Goal: Task Accomplishment & Management: Manage account settings

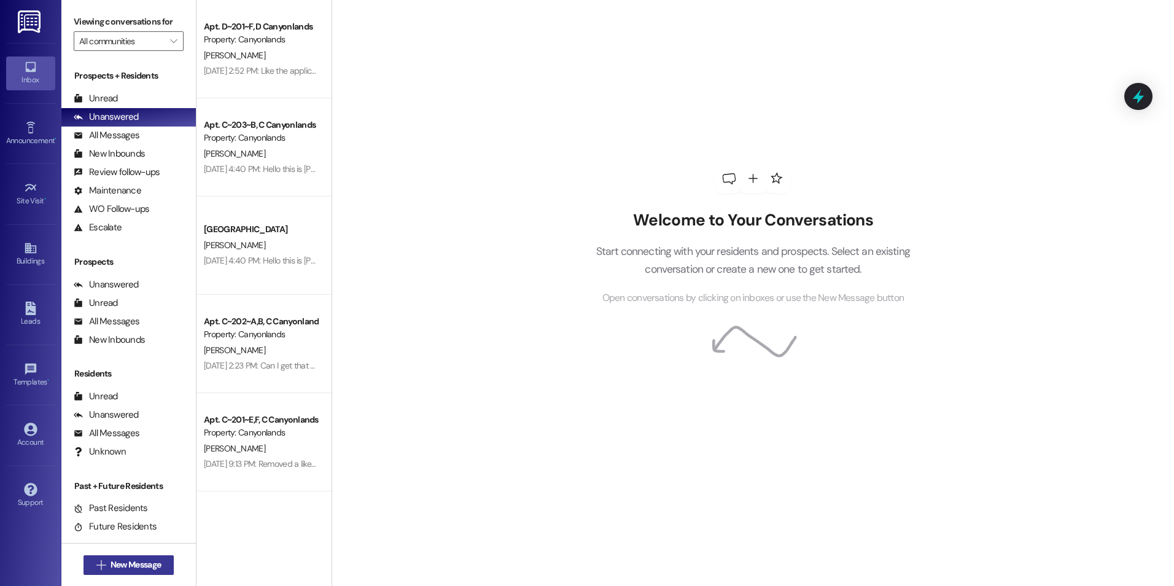
click at [145, 564] on span "New Message" at bounding box center [136, 564] width 50 height 13
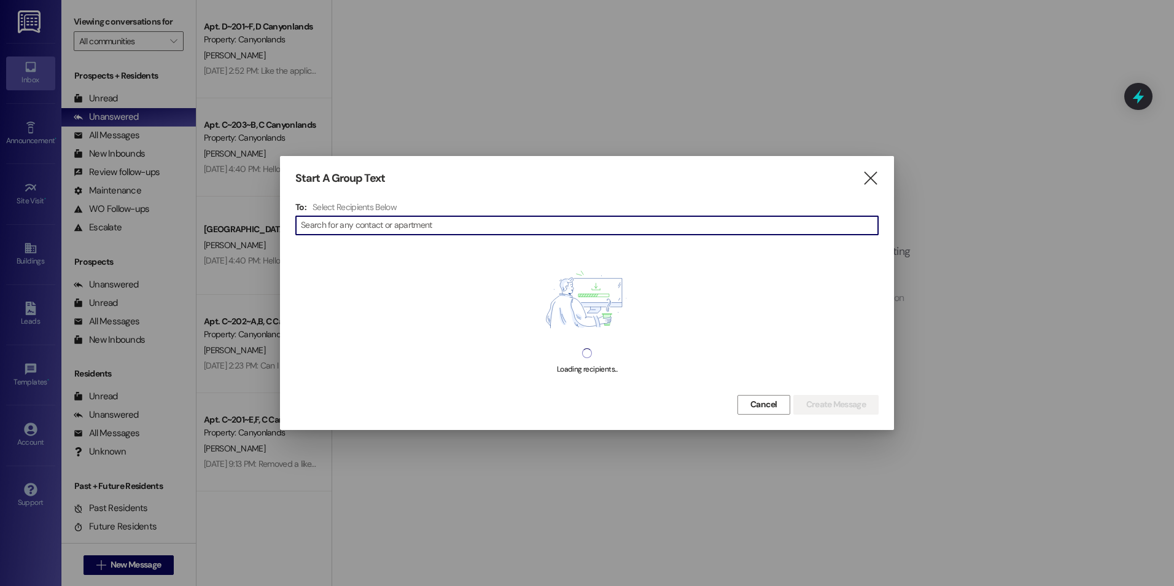
click at [422, 225] on input at bounding box center [589, 225] width 577 height 17
type input "[PERSON_NAME]"
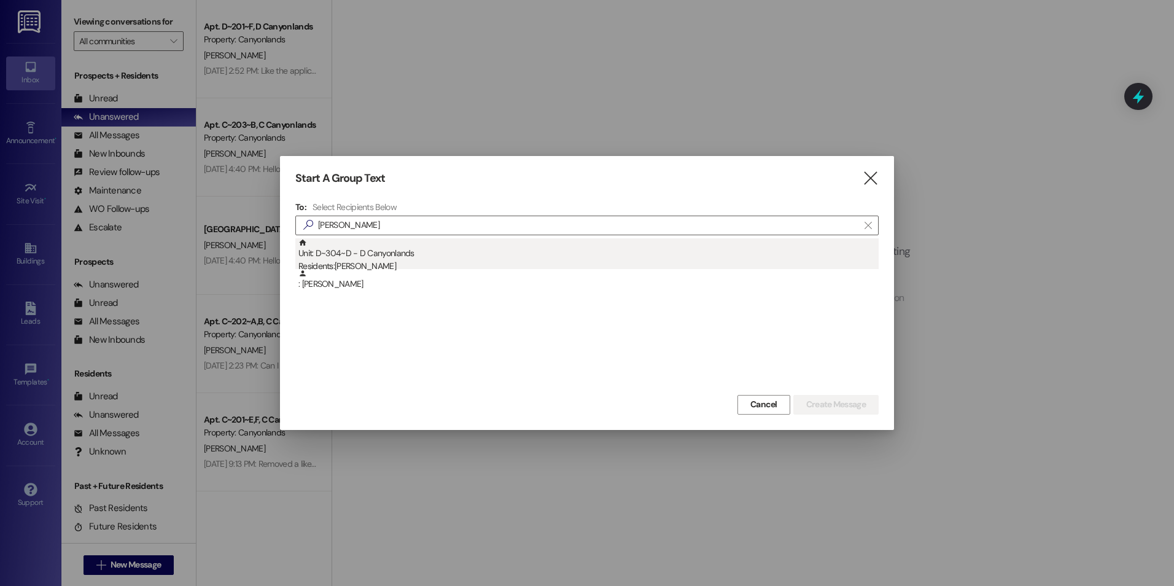
click at [397, 268] on div "Residents: [PERSON_NAME]" at bounding box center [588, 266] width 580 height 13
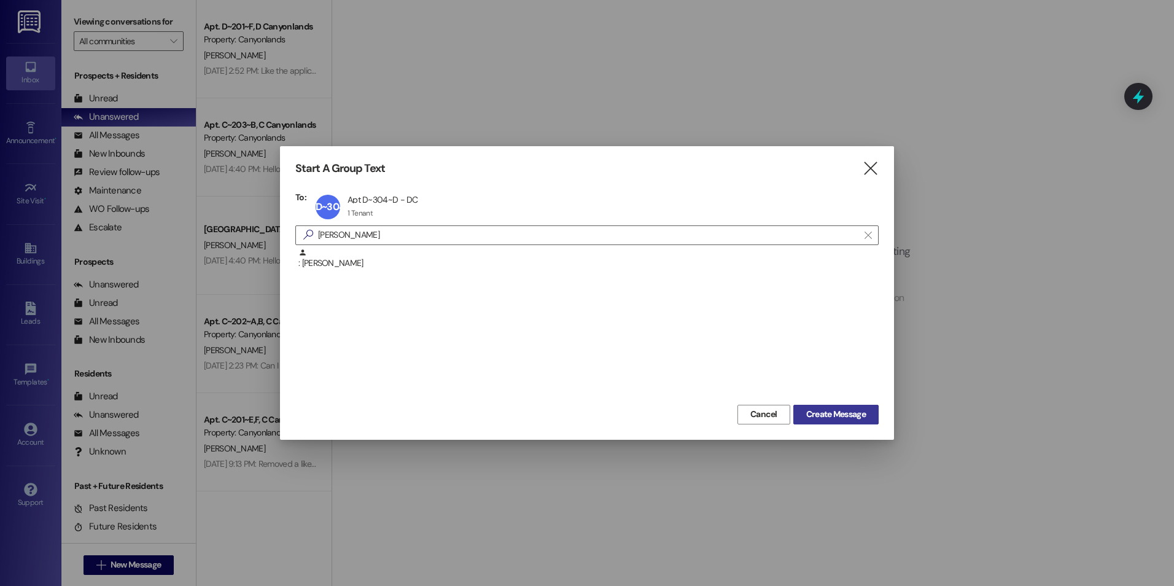
click at [849, 419] on span "Create Message" at bounding box center [836, 414] width 60 height 13
click at [824, 416] on span "Create Message" at bounding box center [836, 414] width 60 height 13
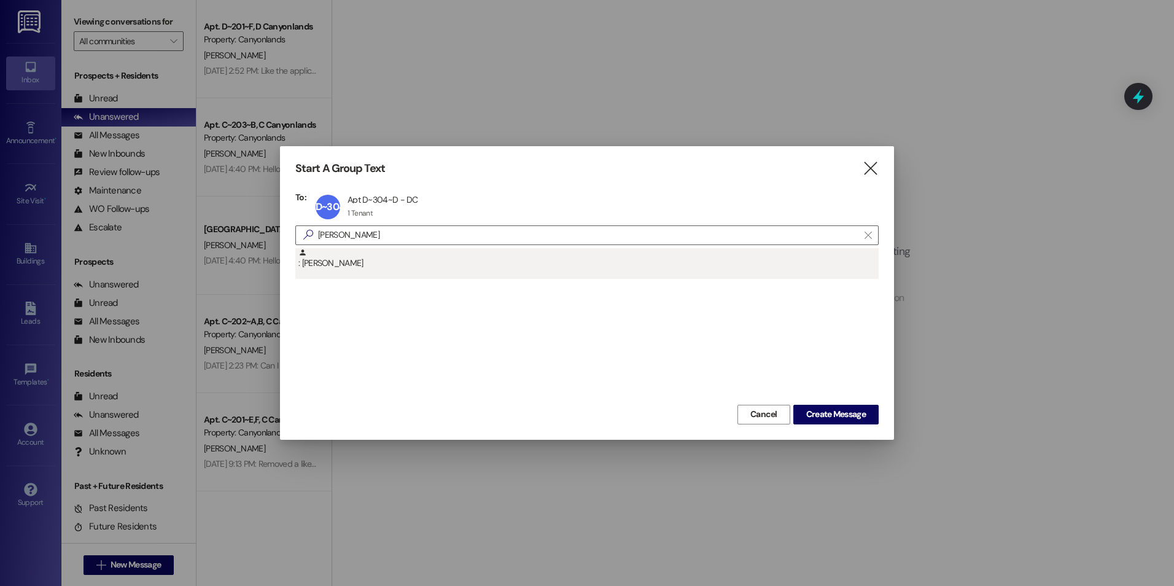
click at [341, 263] on div ": [PERSON_NAME]" at bounding box center [588, 258] width 580 height 21
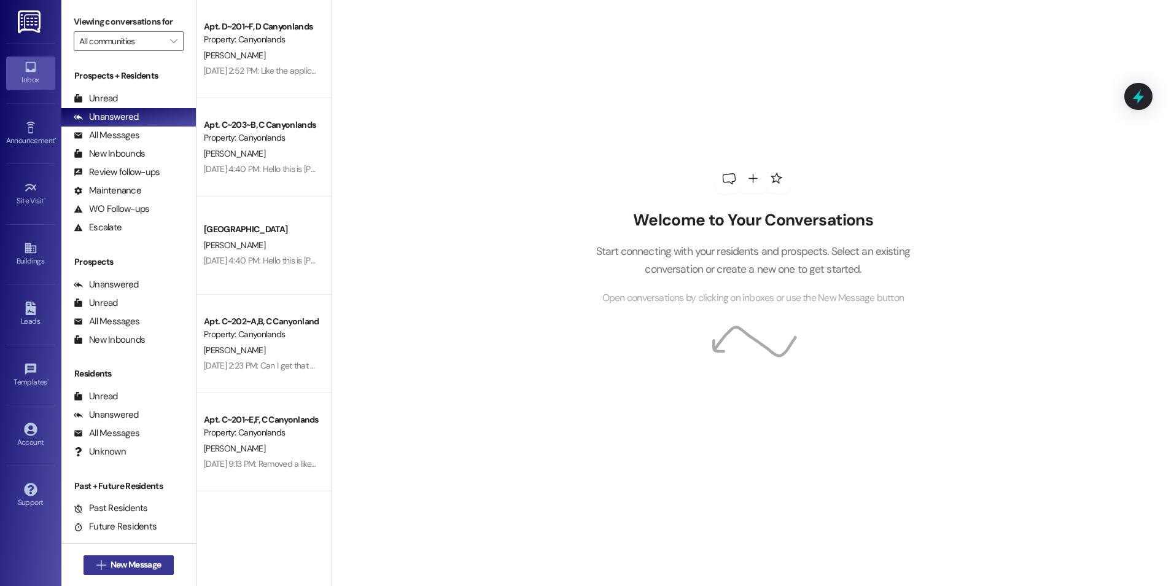
click at [131, 564] on span "New Message" at bounding box center [136, 564] width 50 height 13
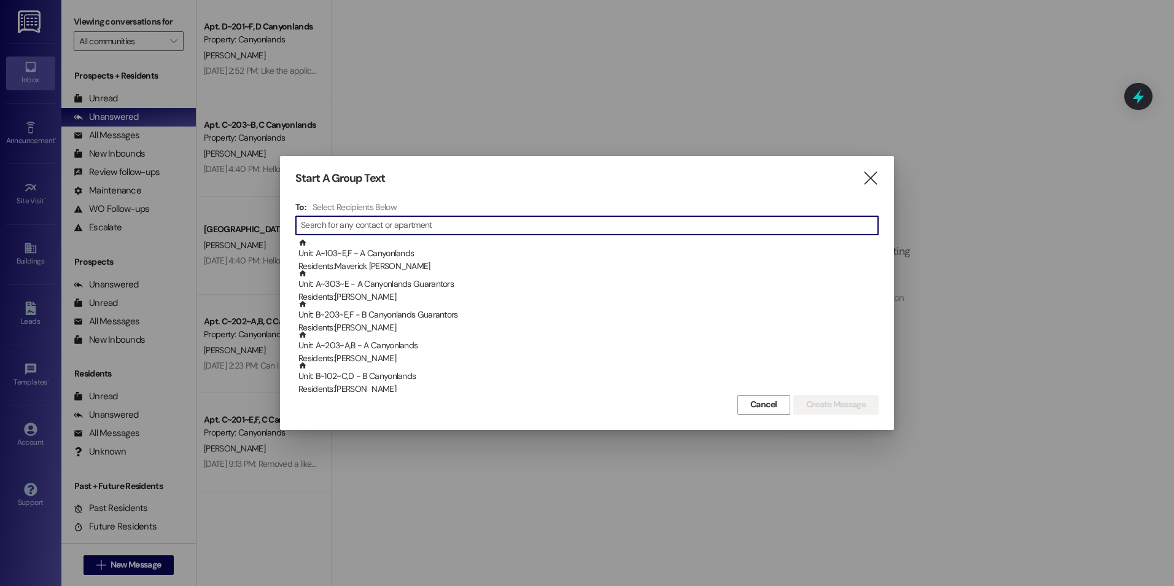
click at [441, 227] on input at bounding box center [589, 225] width 577 height 17
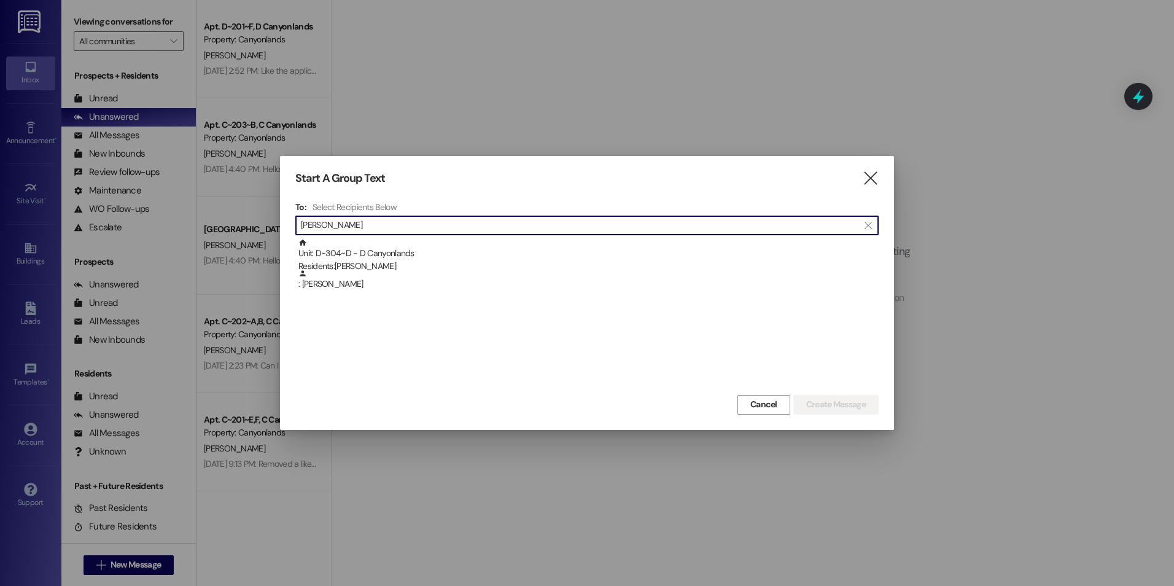
type input "[PERSON_NAME]"
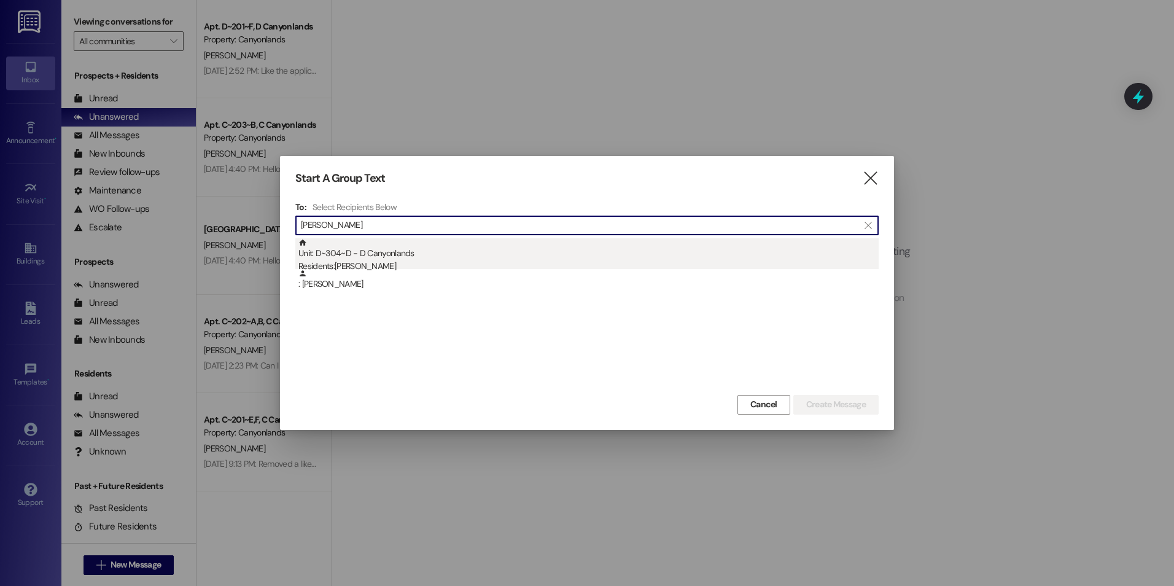
click at [356, 256] on div "Unit: D~304~D - D Canyonlands Residents: [PERSON_NAME]" at bounding box center [588, 255] width 580 height 35
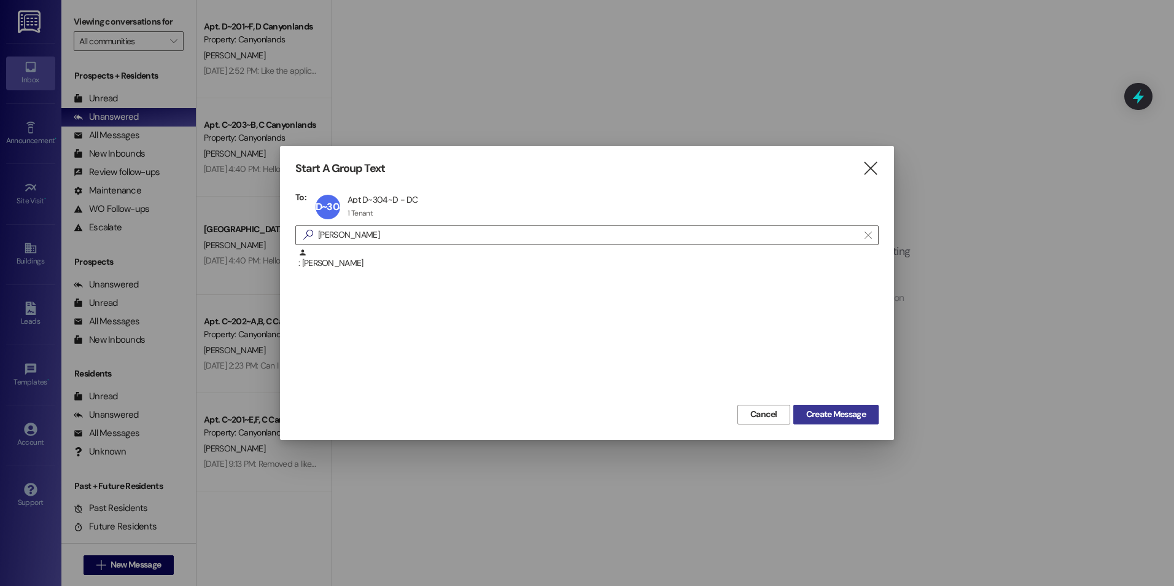
click at [809, 419] on span "Create Message" at bounding box center [836, 414] width 60 height 13
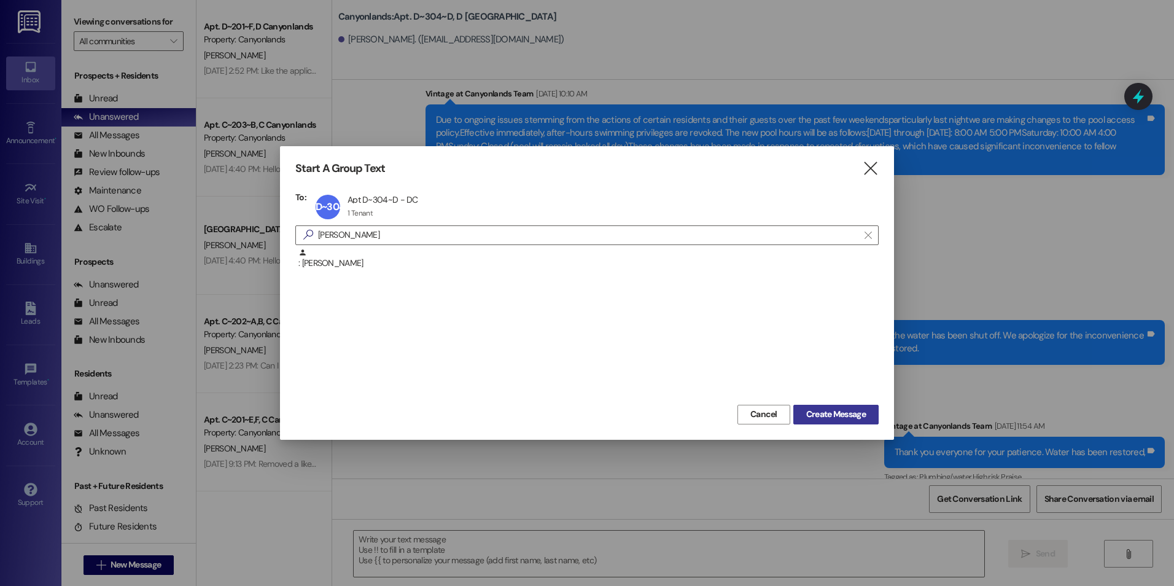
scroll to position [10637, 0]
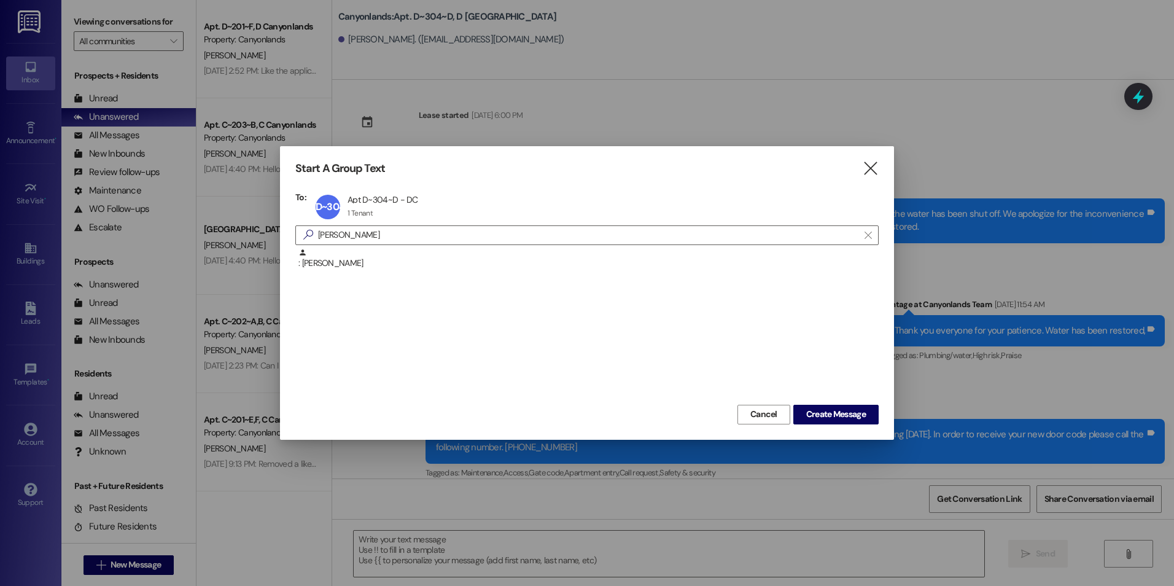
click at [1031, 136] on div at bounding box center [587, 293] width 1174 height 586
click at [870, 170] on icon "" at bounding box center [870, 168] width 17 height 13
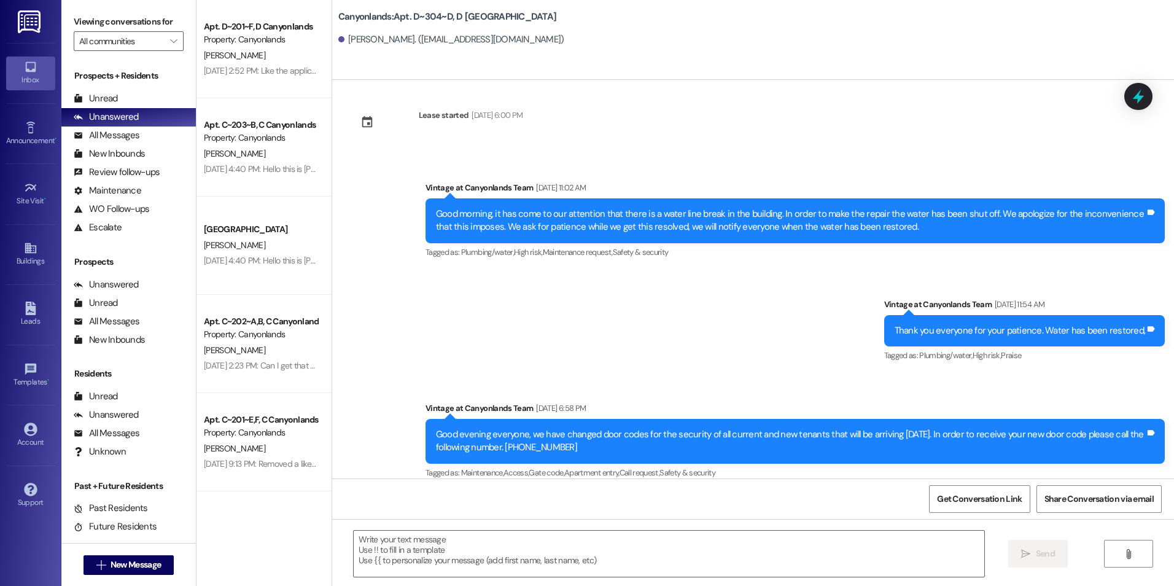
click at [481, 338] on div "Announcement, sent via SMS Vintage at Canyonlands Team [DATE] 11:02 AM Good mor…" at bounding box center [753, 322] width 842 height 337
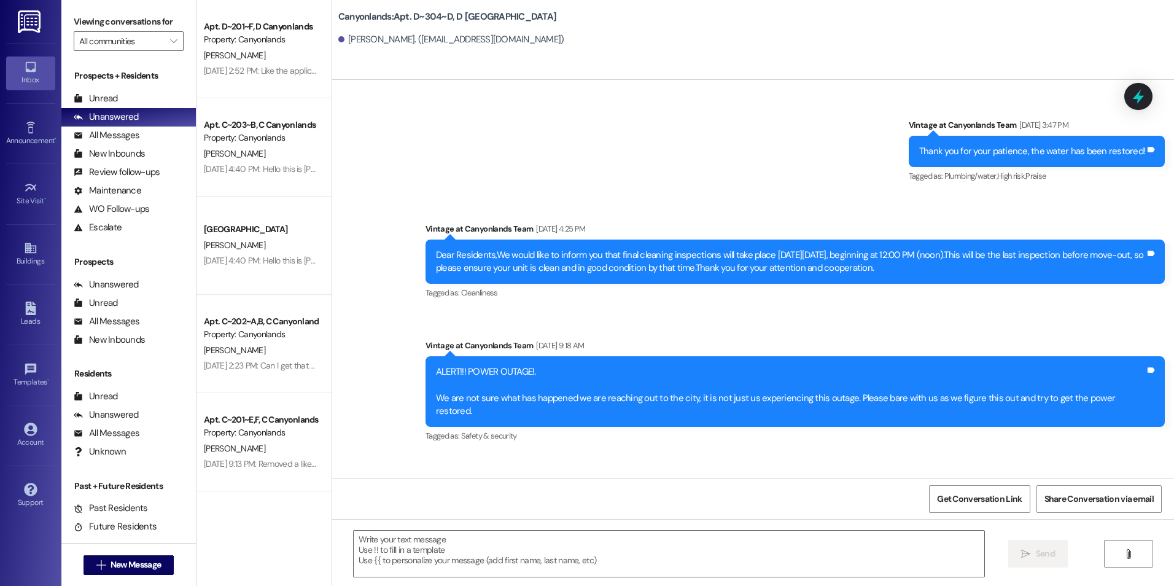
scroll to position [10207, 0]
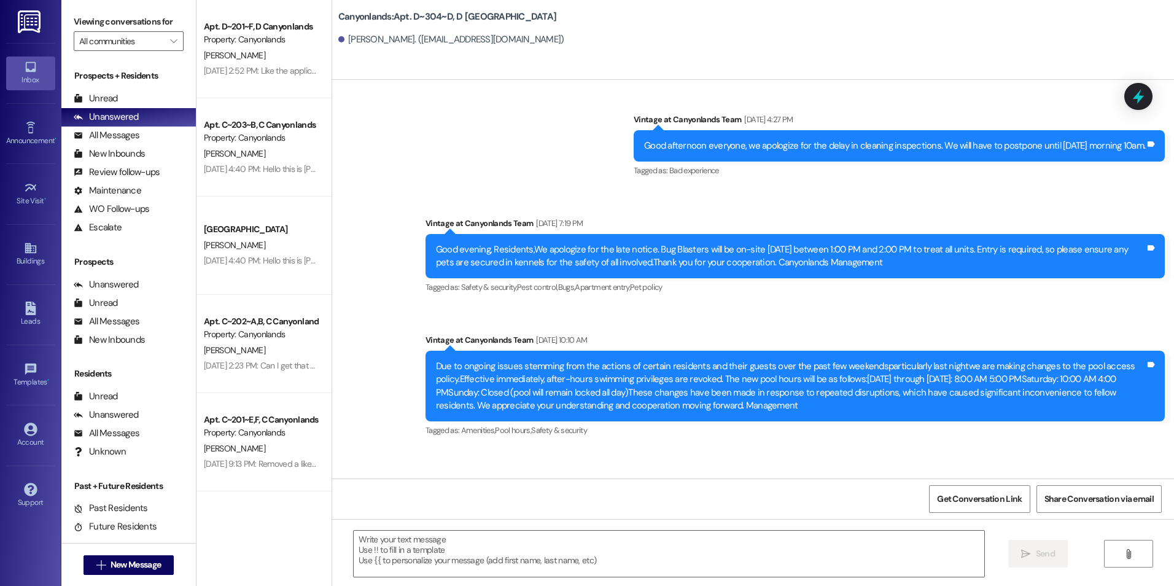
scroll to position [10269, 0]
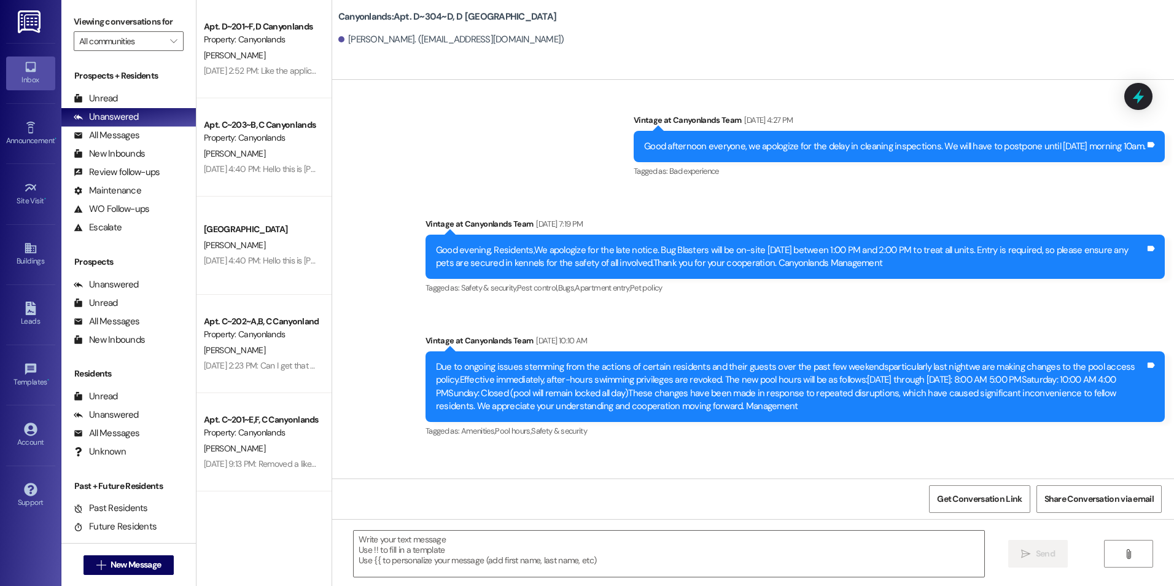
click at [741, 325] on div "Announcement, sent via SMS Vintage at Canyonlands Team [DATE] 10:10 AM Due to o…" at bounding box center [795, 387] width 758 height 125
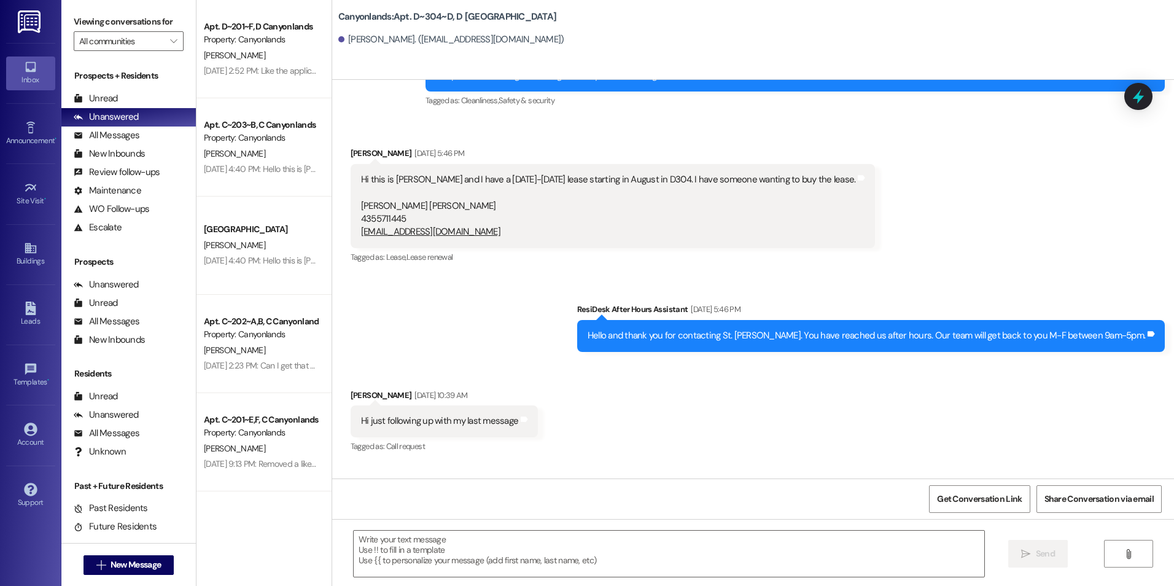
scroll to position [8550, 0]
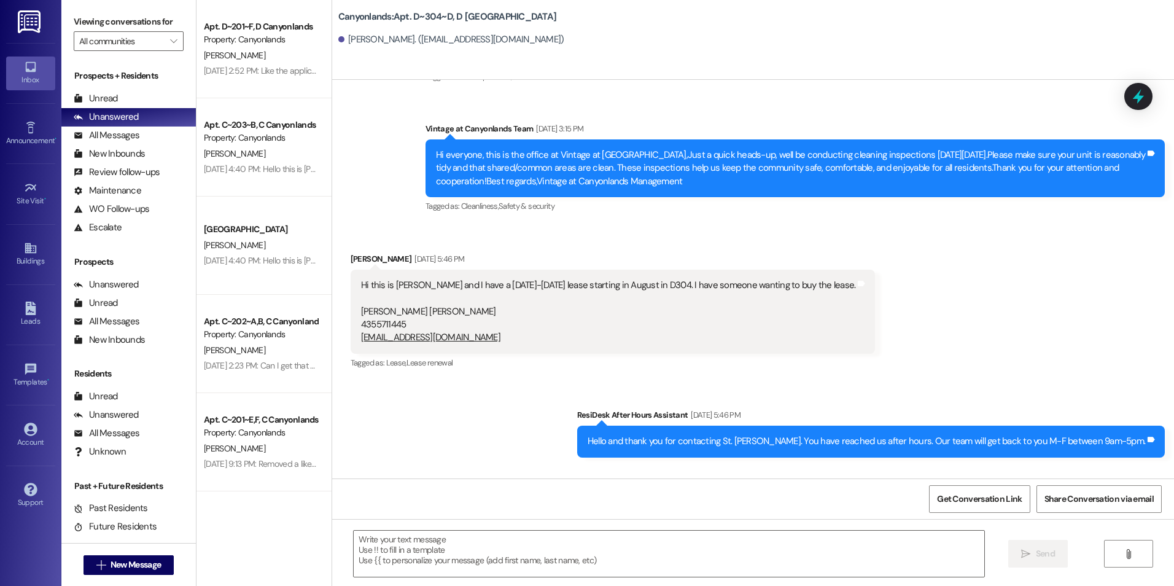
click at [687, 381] on div "Received via SMS [PERSON_NAME] [DATE] 5:46 PM Hi this is [PERSON_NAME] and I ha…" at bounding box center [612, 312] width 543 height 138
click at [677, 381] on div "Received via SMS [PERSON_NAME] [DATE] 5:46 PM Hi this is [PERSON_NAME] and I ha…" at bounding box center [612, 312] width 543 height 138
click at [693, 381] on div "Received via SMS [PERSON_NAME] [DATE] 5:46 PM Hi this is [PERSON_NAME] and I ha…" at bounding box center [612, 312] width 543 height 138
click at [712, 381] on div "Received via SMS [PERSON_NAME] [DATE] 5:46 PM Hi this is [PERSON_NAME] and I ha…" at bounding box center [612, 312] width 543 height 138
click at [634, 372] on div "Tagged as: [PERSON_NAME] , Click to highlight conversations about Lease Lease r…" at bounding box center [613, 363] width 525 height 18
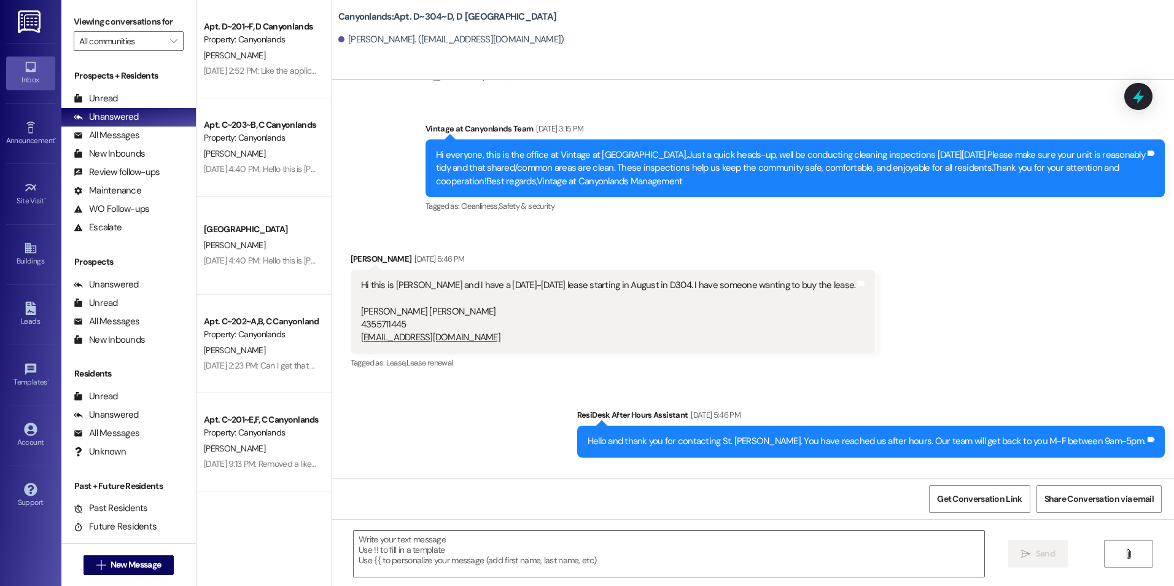
click at [661, 372] on div "Tagged as: [PERSON_NAME] , Click to highlight conversations about Lease Lease r…" at bounding box center [613, 363] width 525 height 18
click at [684, 372] on div "Tagged as: [PERSON_NAME] , Click to highlight conversations about Lease Lease r…" at bounding box center [613, 363] width 525 height 18
click at [704, 372] on div "Tagged as: [PERSON_NAME] , Click to highlight conversations about Lease Lease r…" at bounding box center [613, 363] width 525 height 18
click at [722, 372] on div "Tagged as: [PERSON_NAME] , Click to highlight conversations about Lease Lease r…" at bounding box center [613, 363] width 525 height 18
click at [615, 372] on div "Tagged as: [PERSON_NAME] , Click to highlight conversations about Lease Lease r…" at bounding box center [613, 363] width 525 height 18
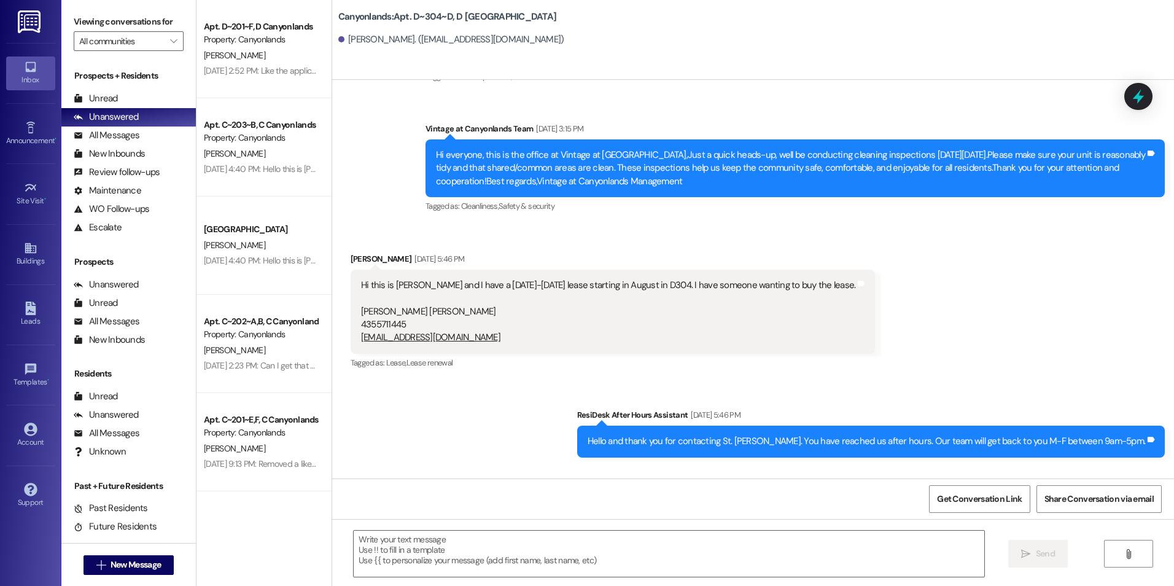
click at [520, 398] on div "Sent via SMS ResiDesk After Hours Assistant [DATE] 5:46 PM Hello and thank you …" at bounding box center [753, 423] width 842 height 85
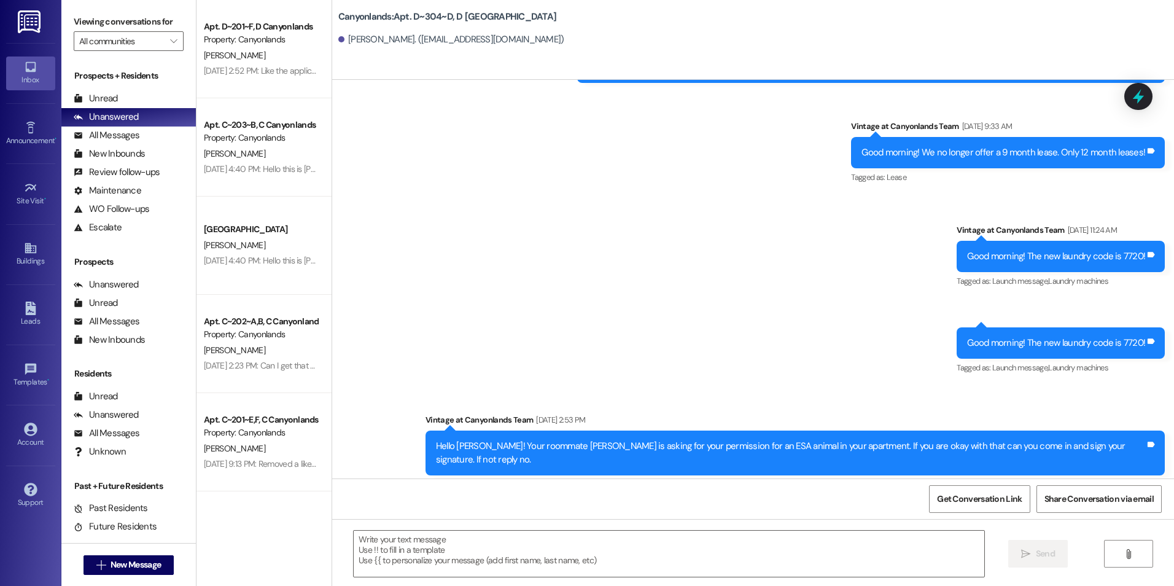
scroll to position [6093, 0]
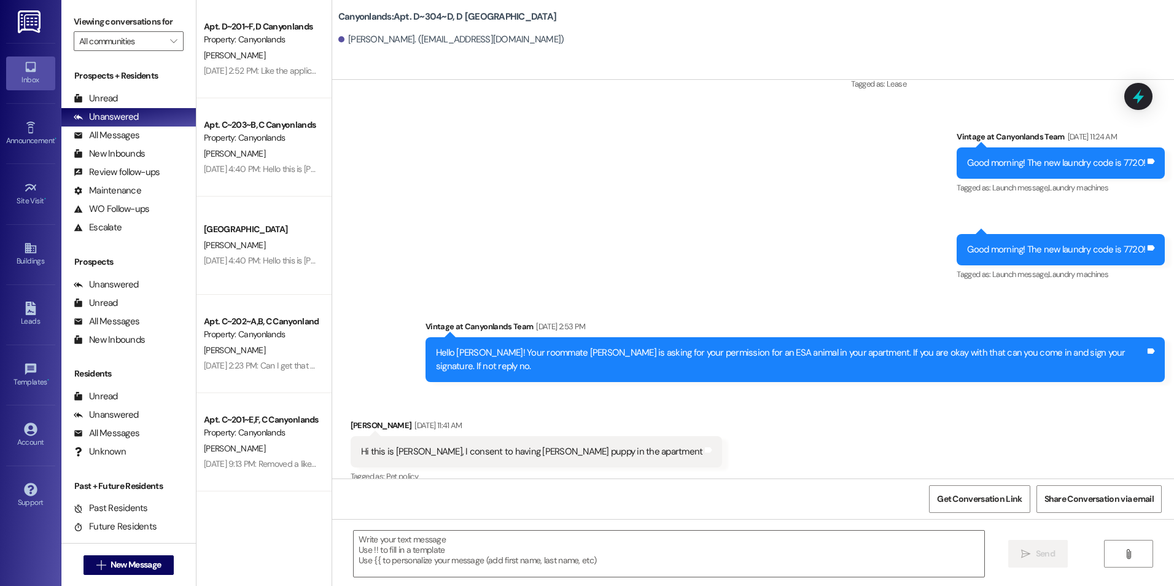
click at [600, 260] on div "Sent via SMS ResiDesk After Hours Assistant [DATE] 7:41 AM Hello and thank you …" at bounding box center [753, 152] width 842 height 478
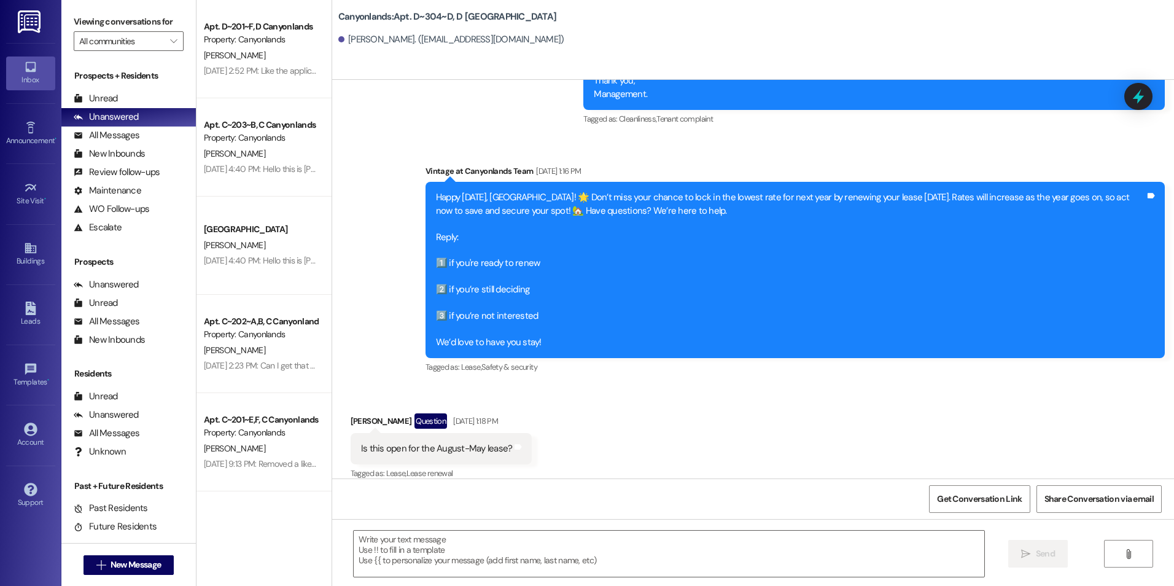
scroll to position [5295, 0]
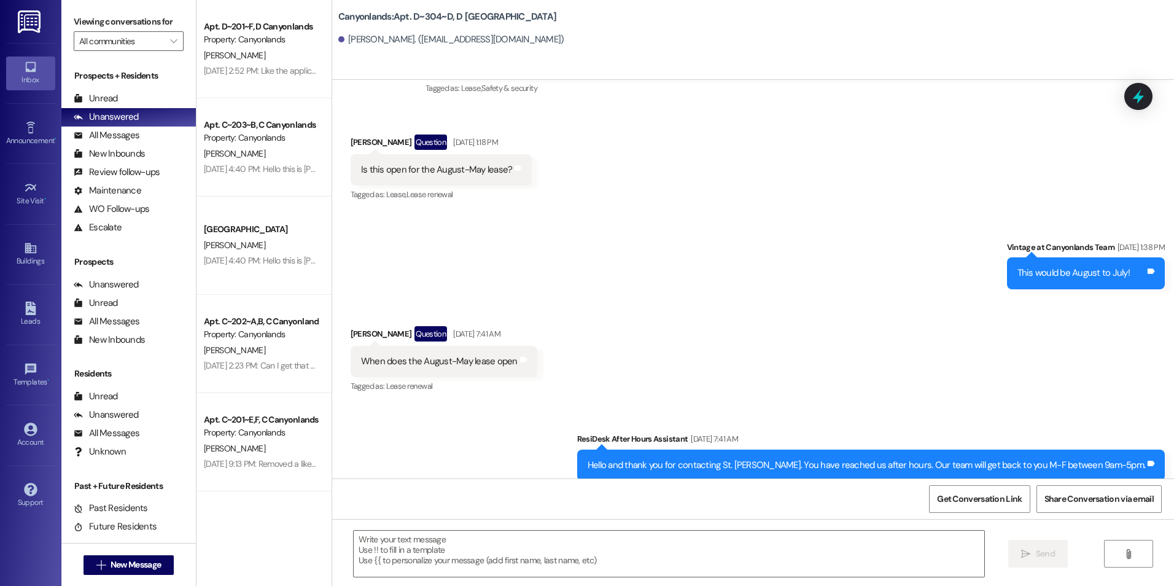
click at [655, 269] on div "Sent via SMS Vintage at Canyonlands Team [DATE] 1:38 PM This would be August to…" at bounding box center [753, 255] width 842 height 85
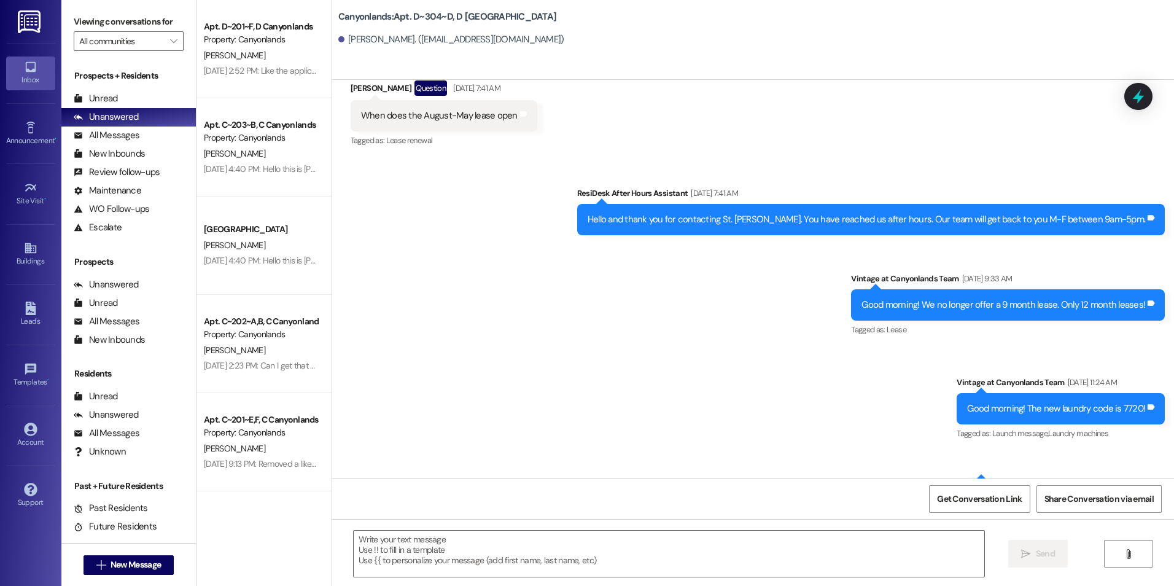
click at [548, 295] on div "Sent via SMS ResiDesk After Hours Assistant [DATE] 7:41 AM Hello and thank you …" at bounding box center [753, 398] width 842 height 478
drag, startPoint x: 450, startPoint y: 187, endPoint x: 469, endPoint y: 219, distance: 36.9
click at [455, 192] on div "Sent via SMS ResiDesk After Hours Assistant [DATE] 7:41 AM Hello and thank you …" at bounding box center [753, 398] width 842 height 478
click at [455, 263] on div "Sent via SMS ResiDesk After Hours Assistant [DATE] 7:41 AM Hello and thank you …" at bounding box center [753, 398] width 842 height 478
click at [499, 339] on div "Sent via SMS ResiDesk After Hours Assistant [DATE] 7:41 AM Hello and thank you …" at bounding box center [753, 398] width 842 height 478
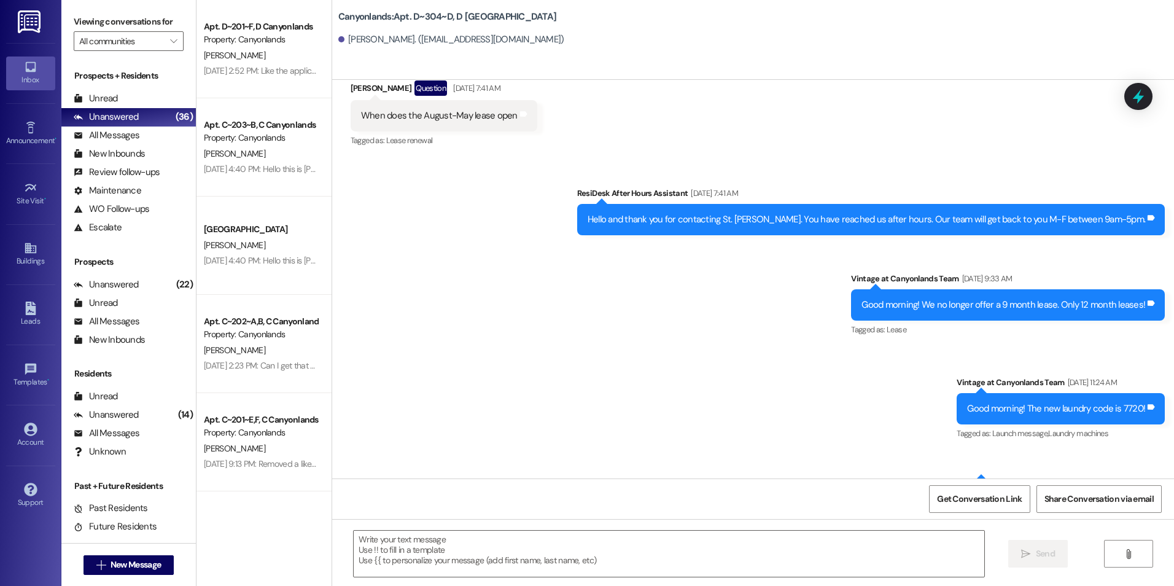
click at [373, 354] on div "Sent via SMS ResiDesk After Hours Assistant [DATE] 7:41 AM Hello and thank you …" at bounding box center [753, 398] width 842 height 478
click at [437, 470] on div "Sent via SMS ResiDesk After Hours Assistant [DATE] 7:41 AM Hello and thank you …" at bounding box center [753, 398] width 842 height 478
click at [446, 460] on div "Sent via SMS ResiDesk After Hours Assistant [DATE] 7:41 AM Hello and thank you …" at bounding box center [753, 398] width 842 height 478
click at [134, 565] on span "New Message" at bounding box center [136, 564] width 50 height 13
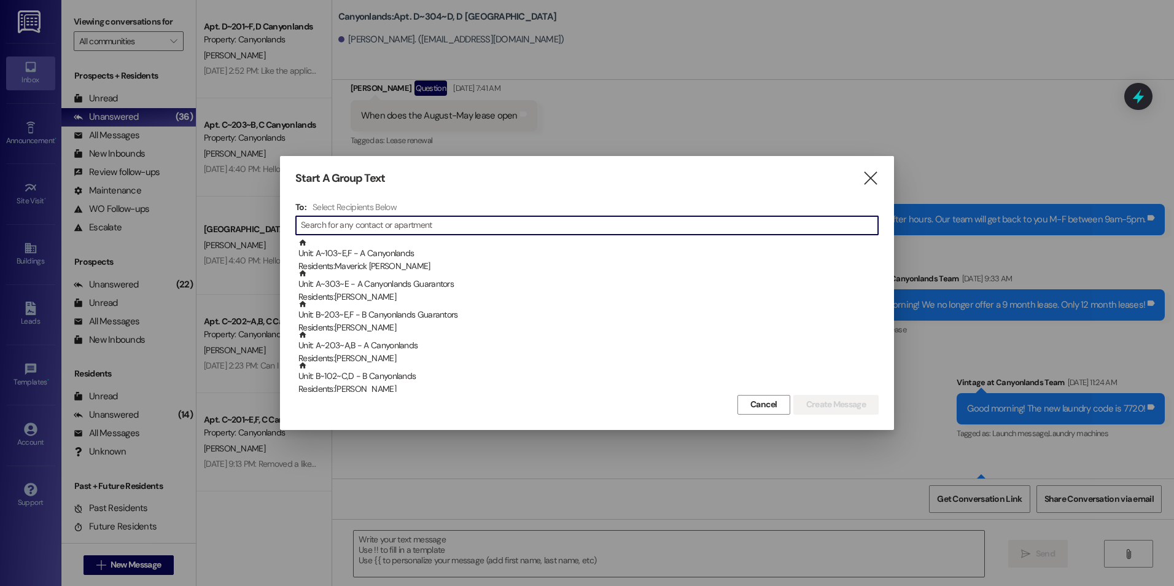
click at [449, 228] on input at bounding box center [589, 225] width 577 height 17
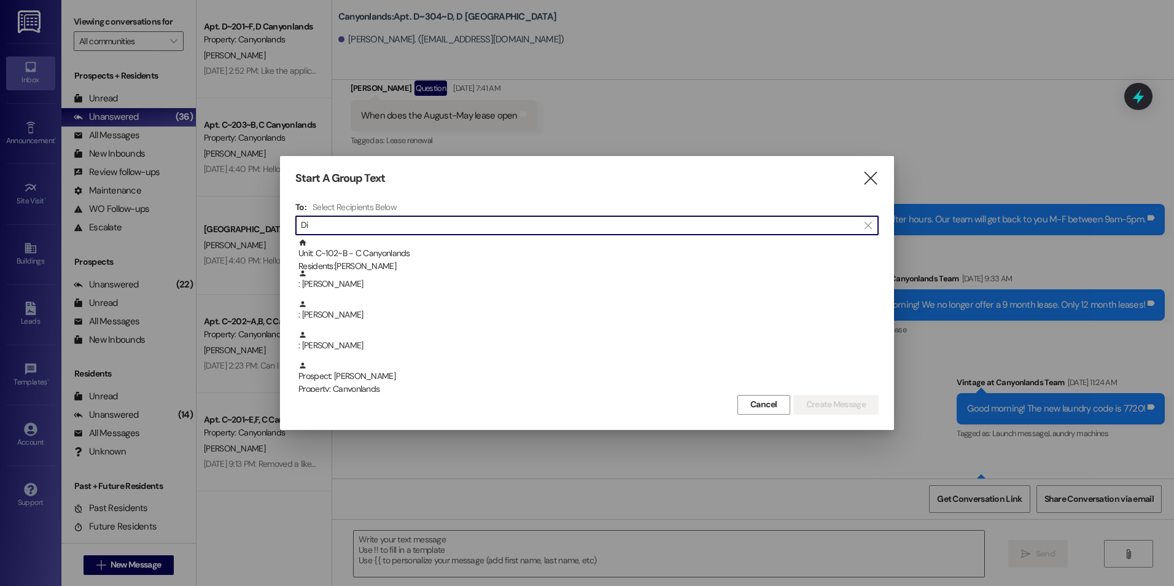
type input "D"
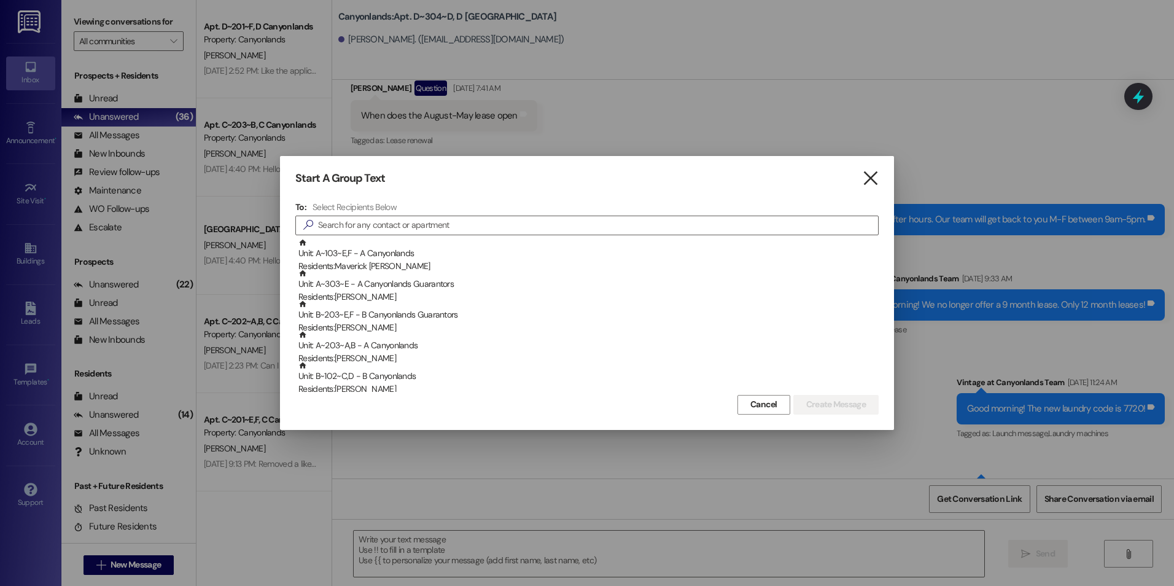
click at [871, 173] on icon "" at bounding box center [870, 178] width 17 height 13
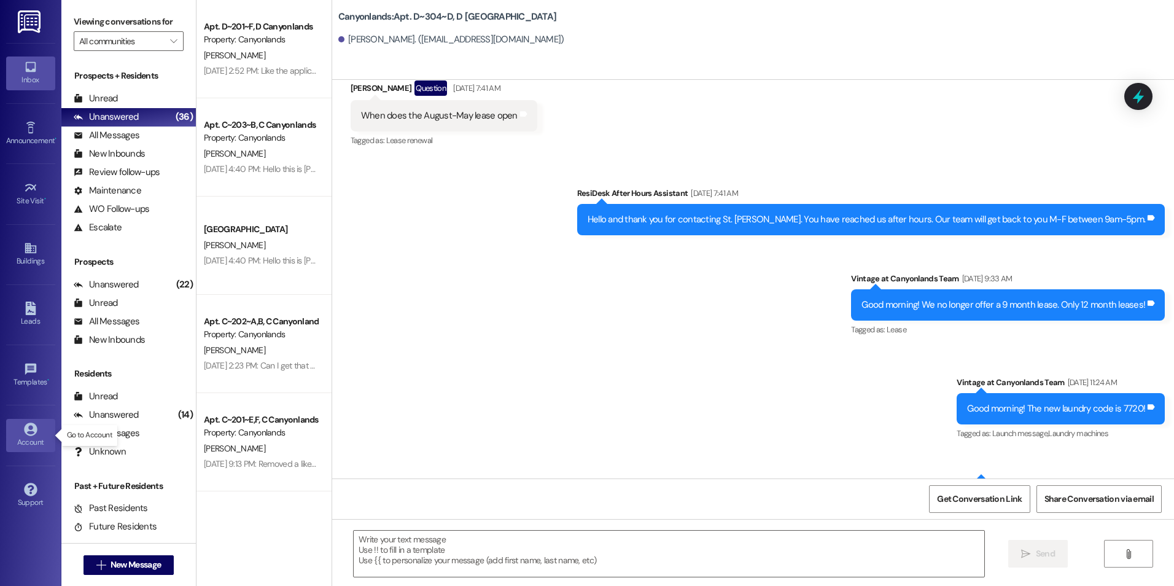
click at [34, 436] on div "Account" at bounding box center [30, 442] width 61 height 12
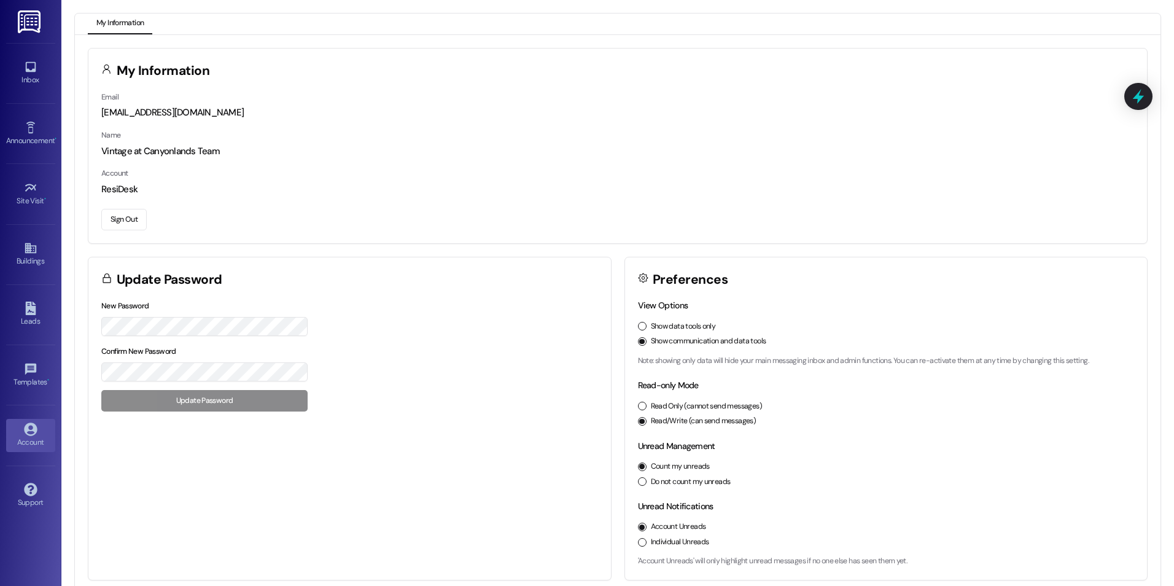
click at [120, 220] on button "Sign Out" at bounding box center [123, 219] width 45 height 21
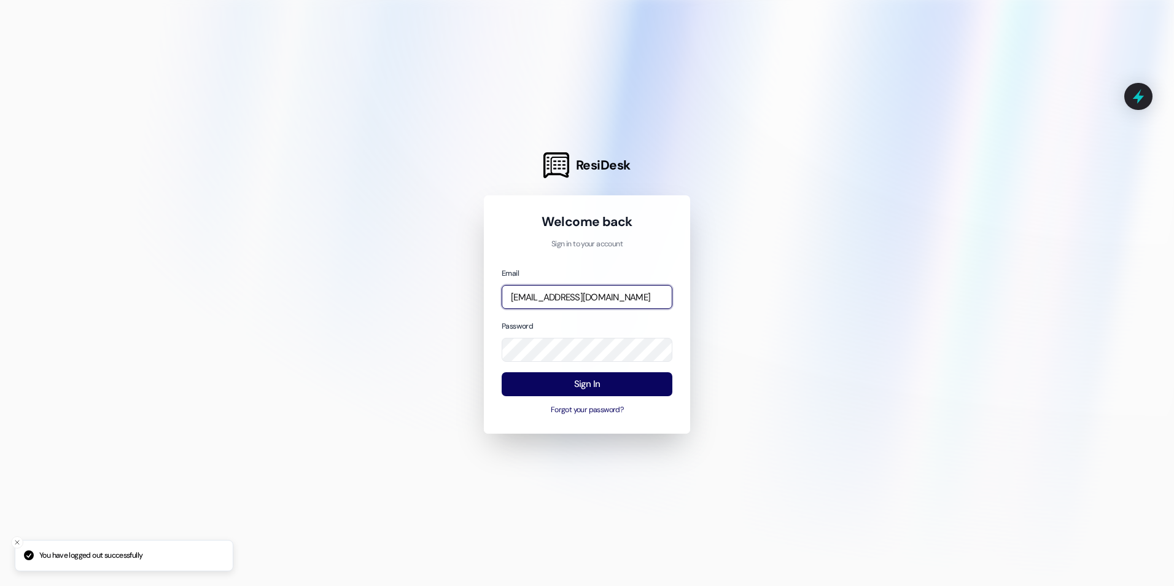
click at [596, 296] on input "[EMAIL_ADDRESS][DOMAIN_NAME]" at bounding box center [587, 297] width 171 height 24
type input "[EMAIL_ADDRESS][DOMAIN_NAME]"
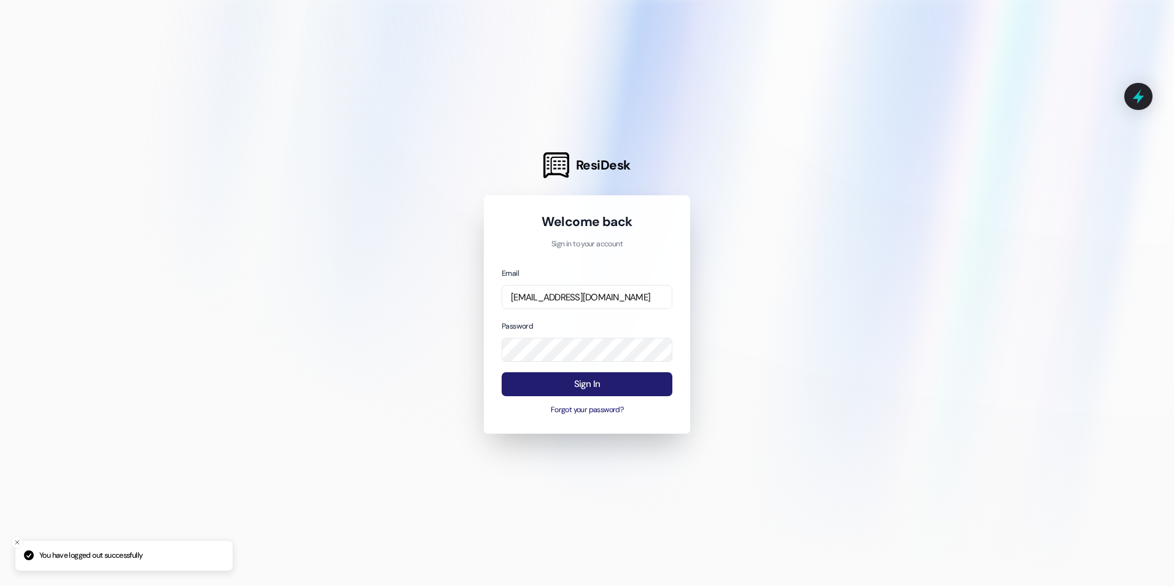
click at [567, 389] on button "Sign In" at bounding box center [587, 384] width 171 height 24
